Goal: Task Accomplishment & Management: Manage account settings

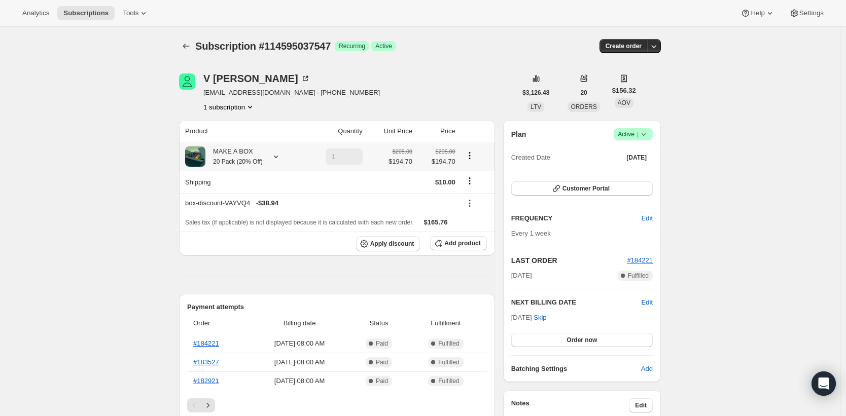
click at [263, 158] on small "20 Pack (20% Off)" at bounding box center [238, 161] width 50 height 7
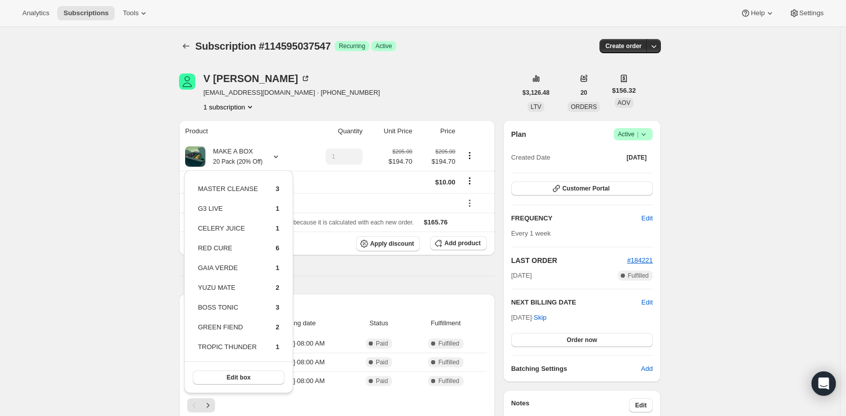
click at [398, 294] on div "Payment attempts Order Billing date Status Fulfillment #184221 [DATE] · 08:00 A…" at bounding box center [337, 357] width 316 height 127
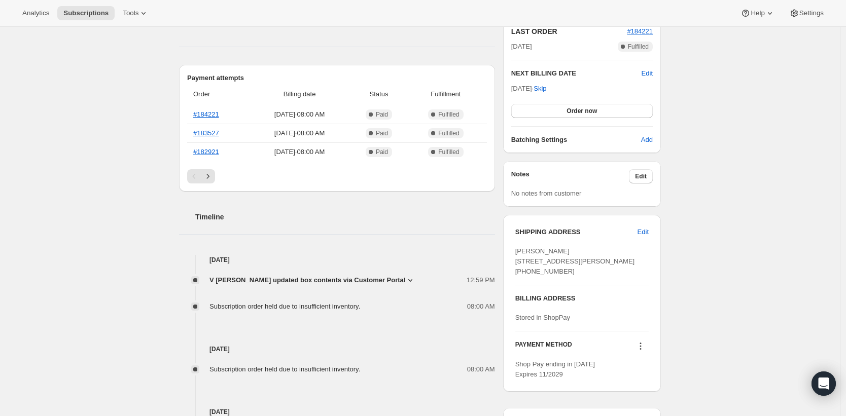
scroll to position [236, 0]
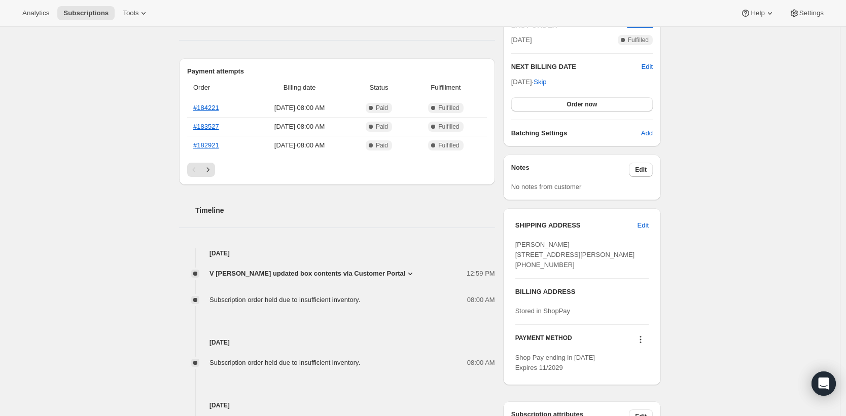
click at [405, 269] on icon at bounding box center [410, 274] width 10 height 10
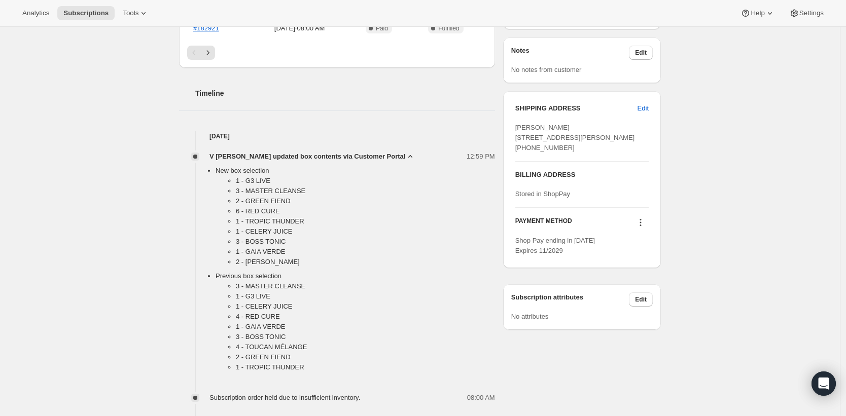
scroll to position [405, 0]
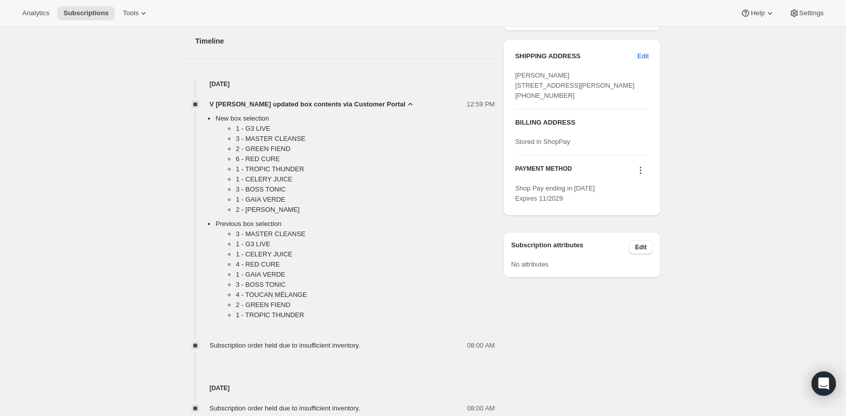
click at [376, 104] on span "V [PERSON_NAME] updated box contents via Customer Portal" at bounding box center [308, 104] width 196 height 10
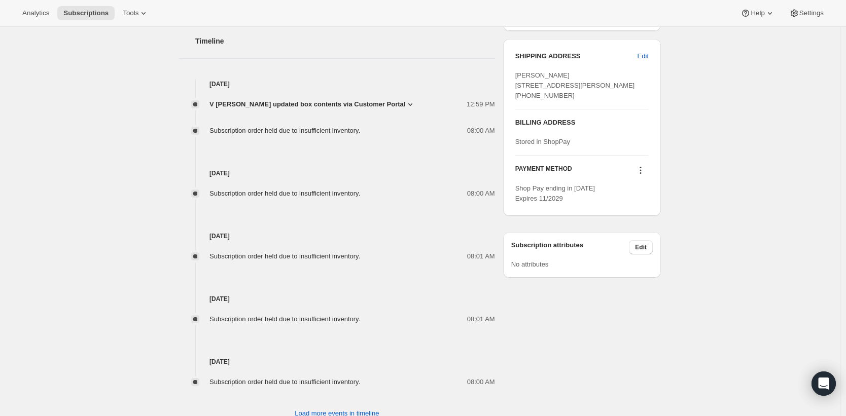
scroll to position [439, 0]
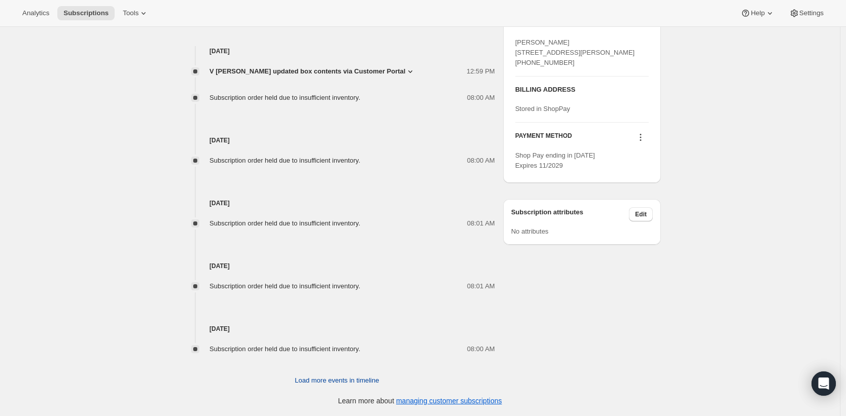
click at [358, 386] on button "Load more events in timeline" at bounding box center [337, 381] width 96 height 16
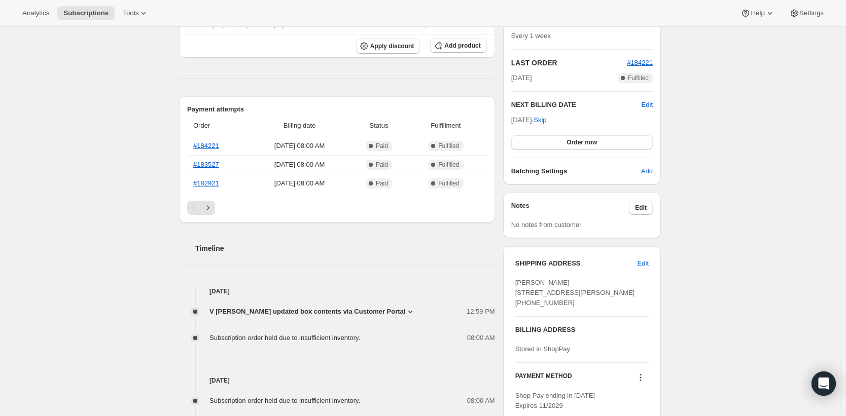
scroll to position [185, 0]
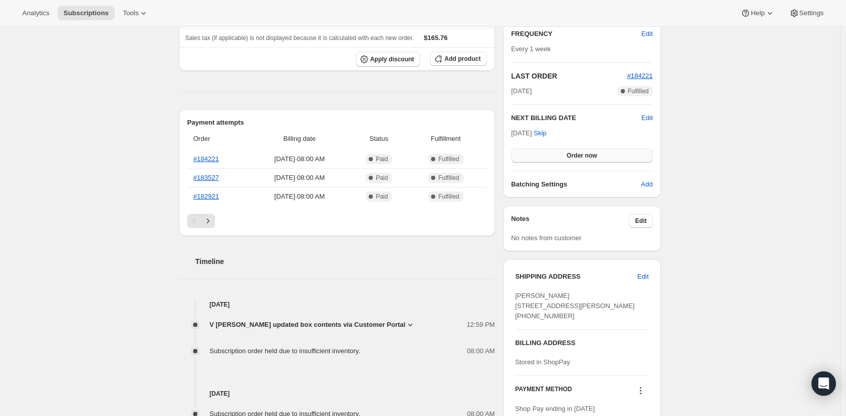
click at [605, 153] on button "Order now" at bounding box center [582, 156] width 142 height 14
click at [548, 153] on button "Click to confirm" at bounding box center [582, 156] width 142 height 14
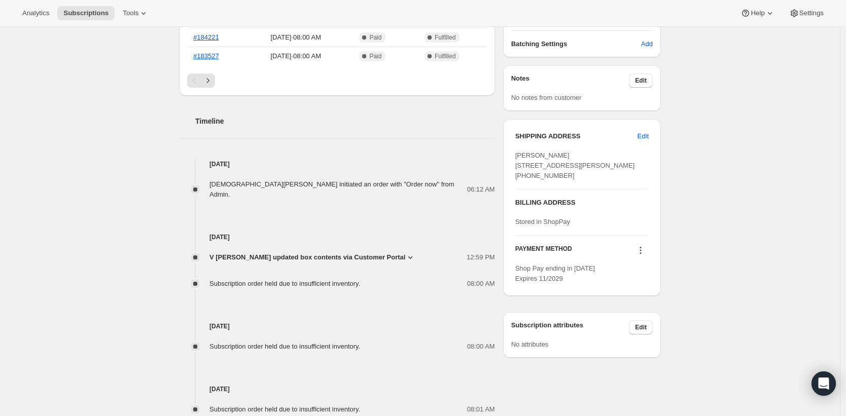
scroll to position [332, 0]
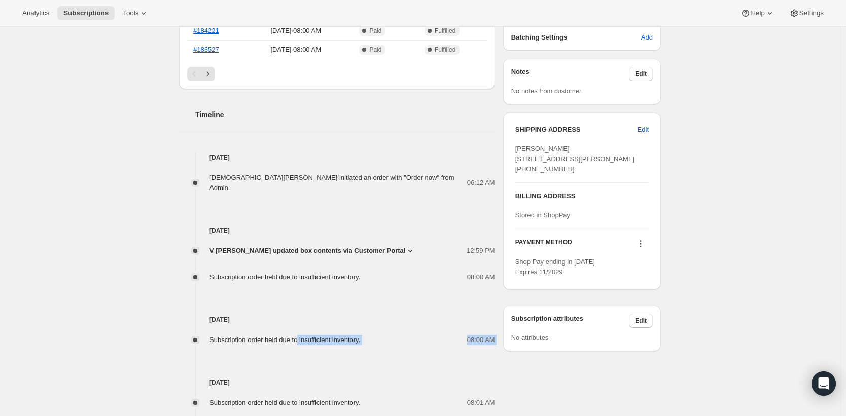
drag, startPoint x: 401, startPoint y: 340, endPoint x: 306, endPoint y: 333, distance: 95.1
click at [306, 333] on div "Sep 24, 2025 Jesus Cruz initiated an order with "Order now" from Admin. 06:12 A…" at bounding box center [337, 312] width 316 height 319
copy div "insufficient inventory. 08:00 AM"
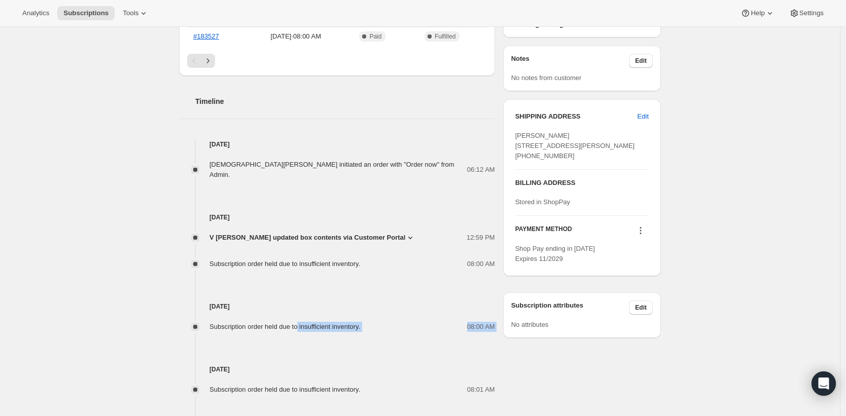
scroll to position [355, 0]
